Goal: Check status: Check status

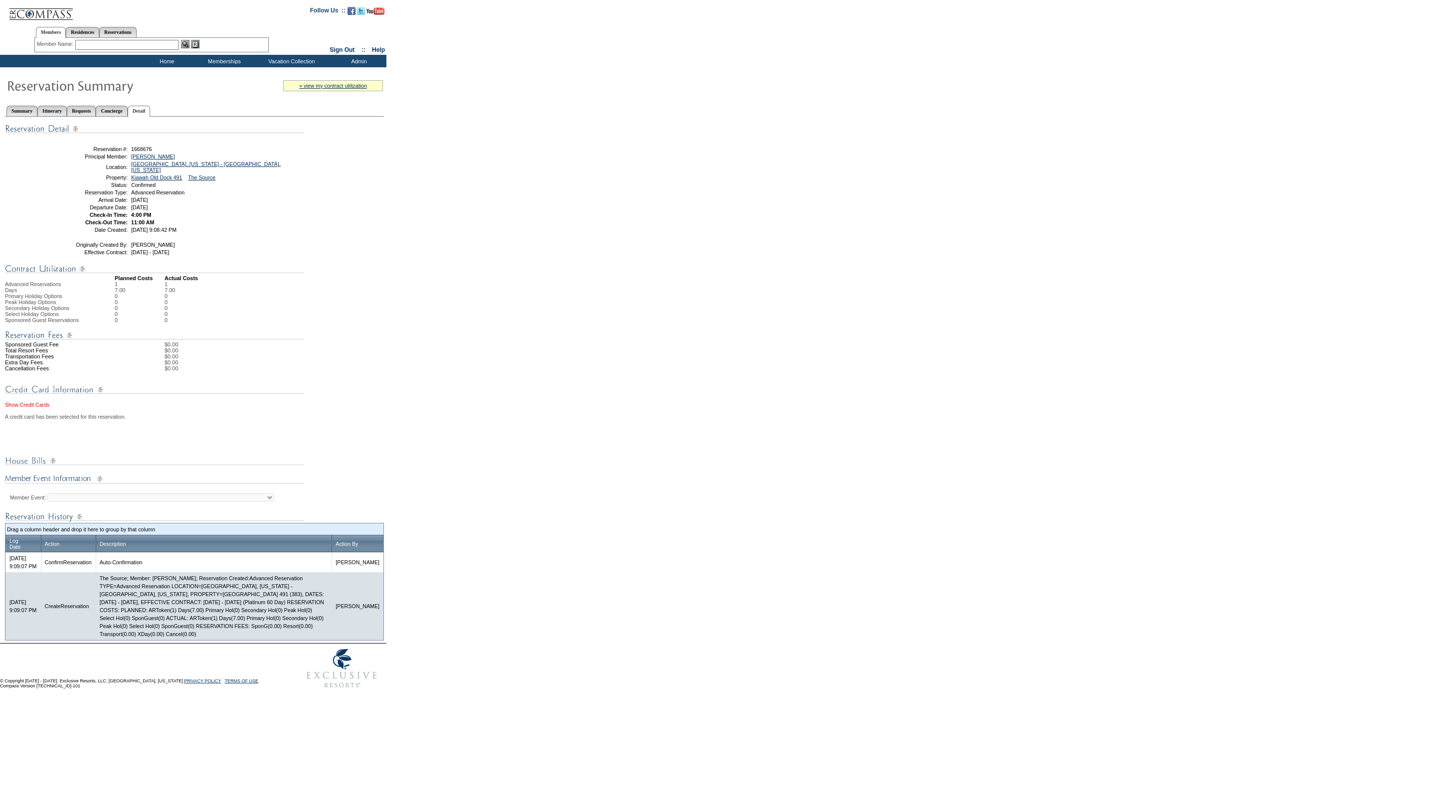
click at [27, 405] on link "Show Credit Cards" at bounding box center [27, 405] width 44 height 6
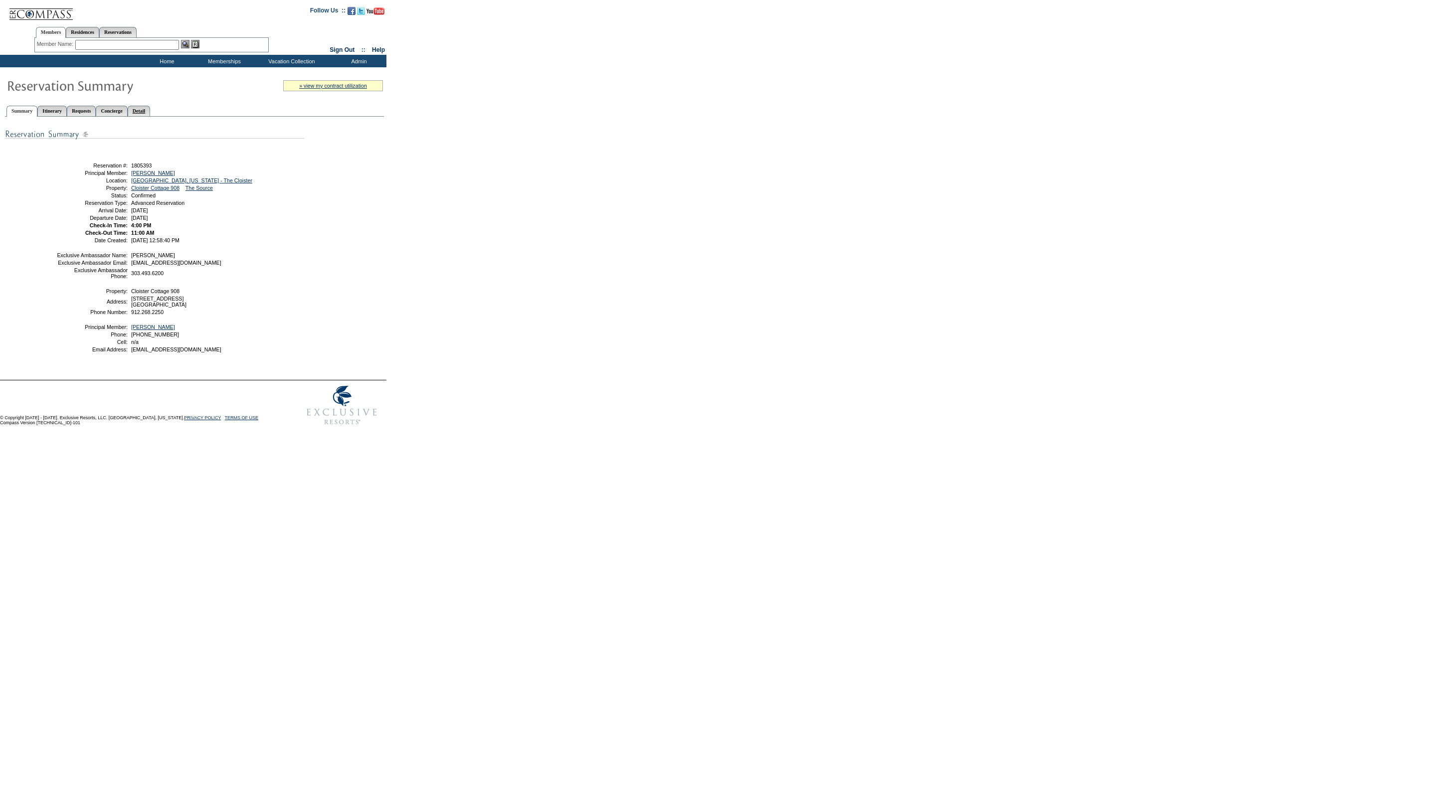
drag, startPoint x: 163, startPoint y: 106, endPoint x: 168, endPoint y: 114, distance: 8.7
click at [151, 106] on link "Detail" at bounding box center [139, 111] width 23 height 10
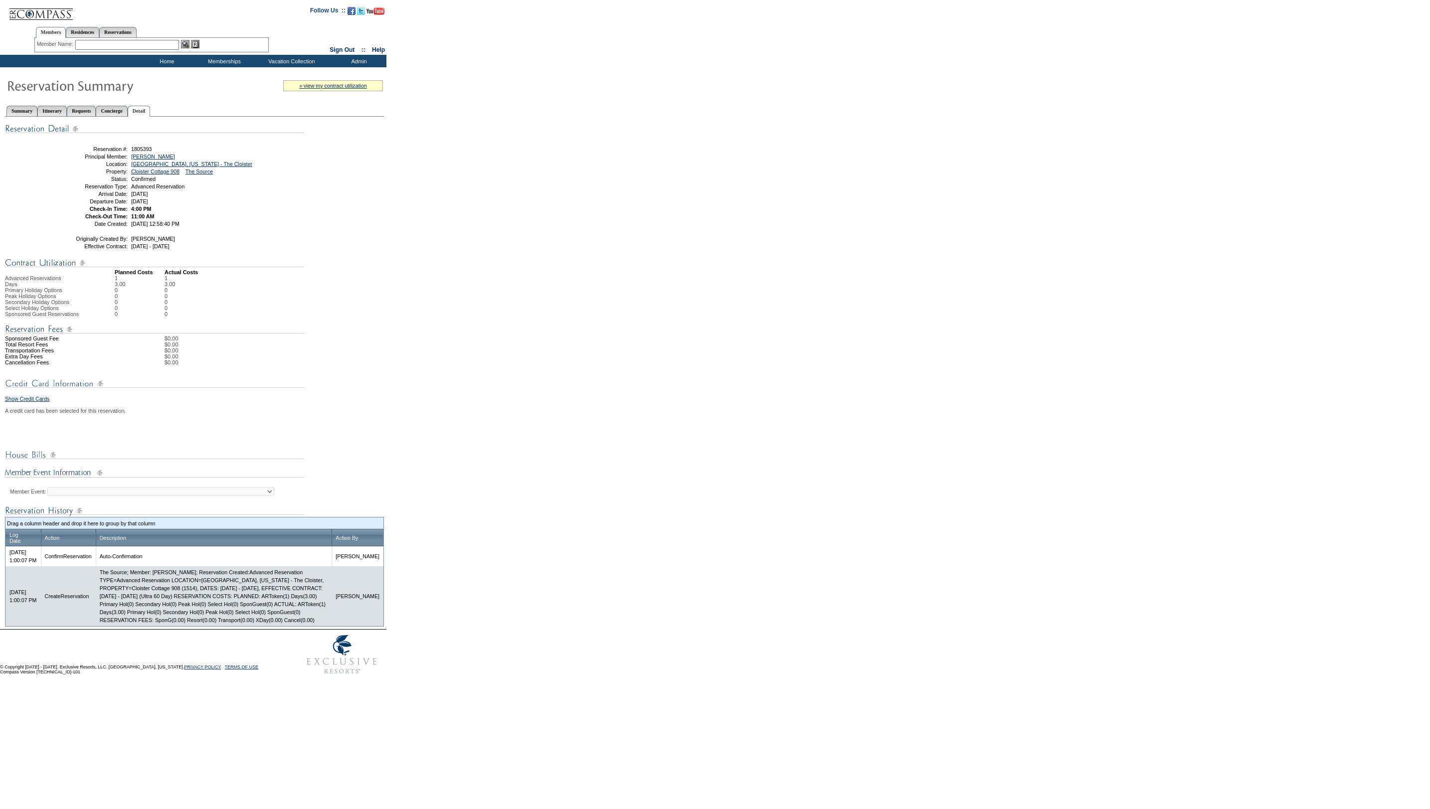
click at [33, 409] on td "Show Credit Cards A credit card has been selected for this reservation. Member:…" at bounding box center [194, 413] width 379 height 47
drag, startPoint x: 32, startPoint y: 406, endPoint x: 51, endPoint y: 408, distance: 19.6
click at [33, 402] on link "Show Credit Cards" at bounding box center [27, 399] width 44 height 6
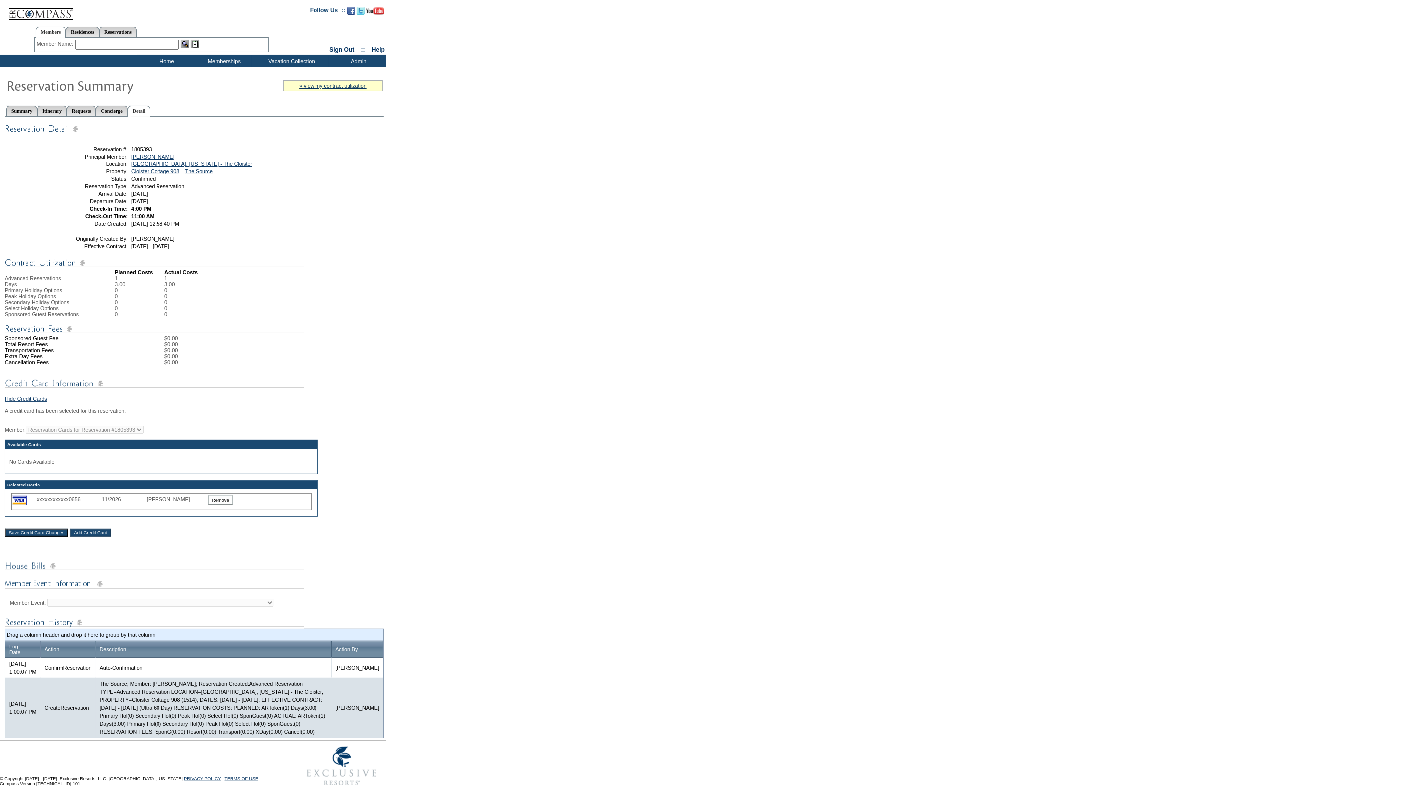
click at [81, 443] on div "Member: Reservation Cards for Reservation #1805393 Available Cards No Cards Ava…" at bounding box center [194, 471] width 379 height 91
drag, startPoint x: 81, startPoint y: 443, endPoint x: 108, endPoint y: 455, distance: 29.9
click at [108, 455] on div "Member: Reservation Cards for Reservation #1805393 Available Cards No Cards Ava…" at bounding box center [194, 471] width 379 height 91
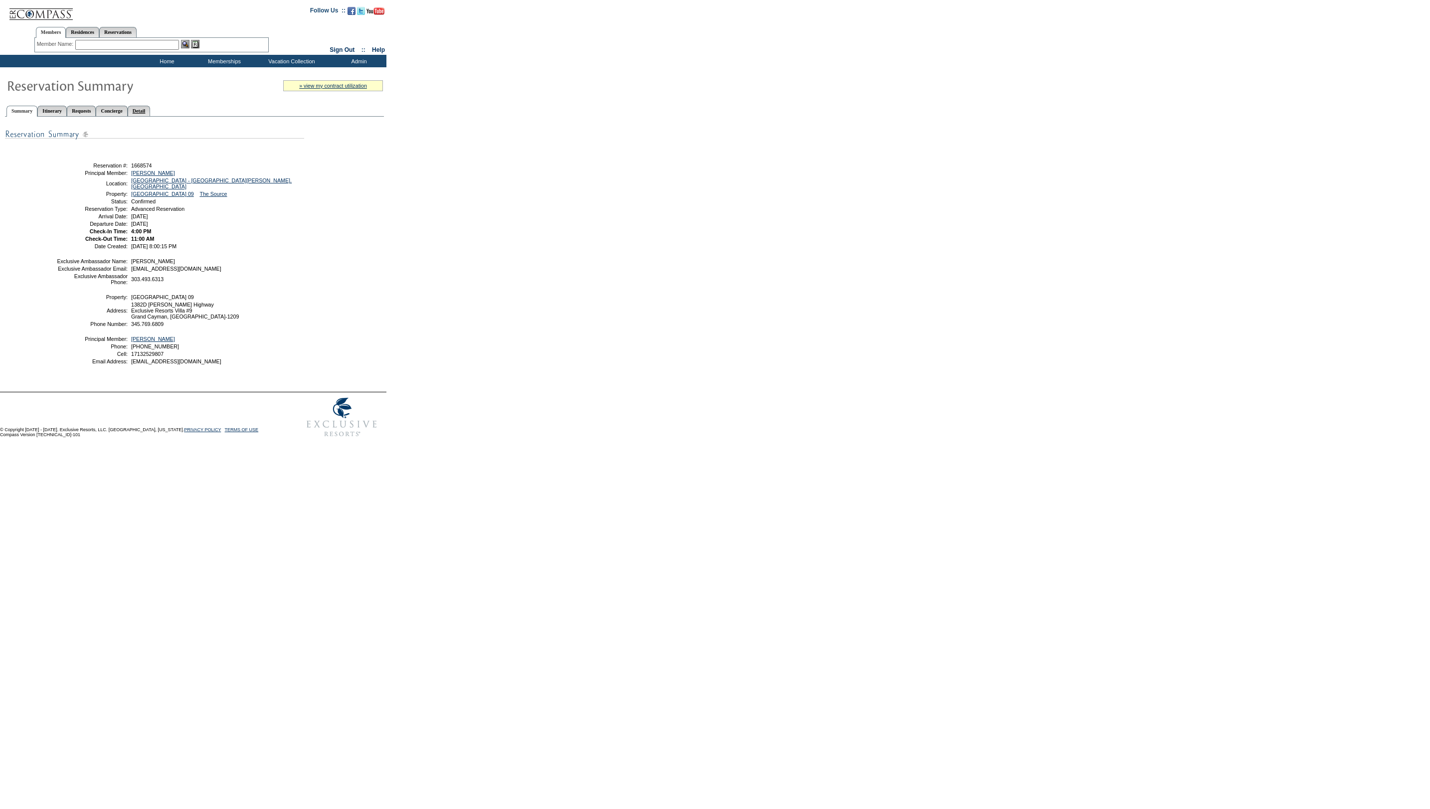
click at [151, 106] on link "Detail" at bounding box center [139, 111] width 23 height 10
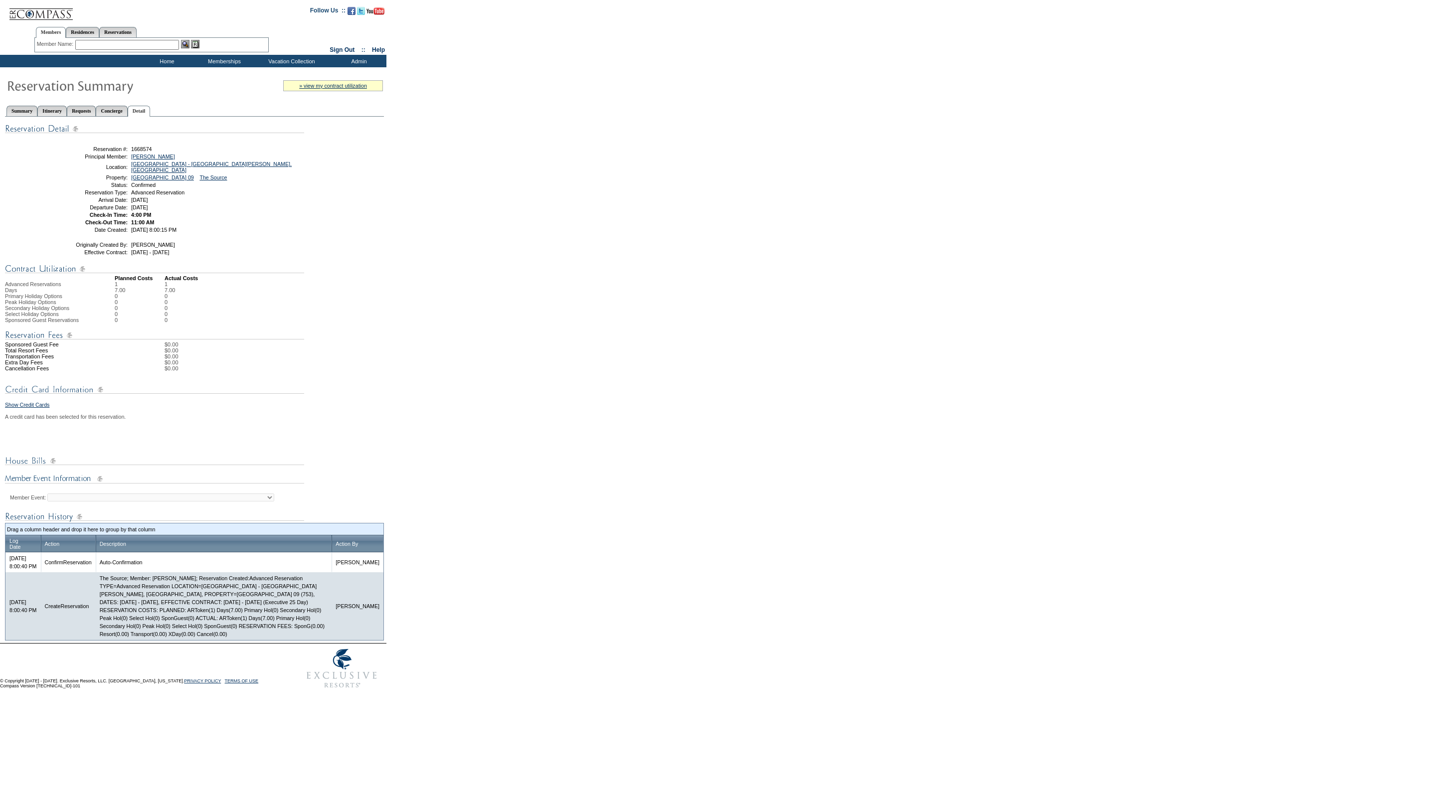
drag, startPoint x: 28, startPoint y: 404, endPoint x: 171, endPoint y: 452, distance: 150.4
click at [29, 405] on link "Show Credit Cards" at bounding box center [27, 405] width 44 height 6
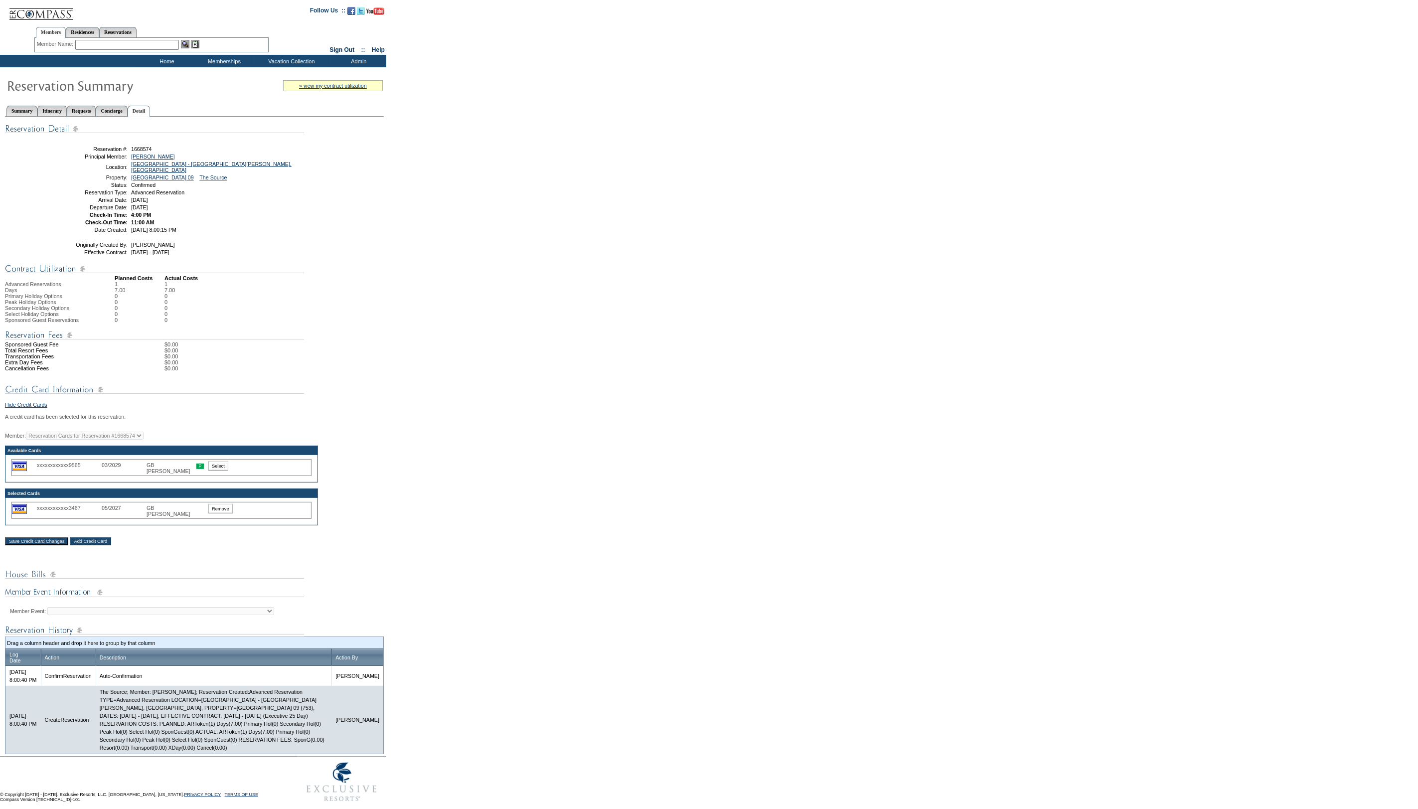
click at [199, 467] on img at bounding box center [199, 466] width 7 height 5
drag, startPoint x: 147, startPoint y: 467, endPoint x: 184, endPoint y: 467, distance: 36.9
click at [184, 467] on div "GB Howard IV" at bounding box center [172, 468] width 50 height 12
